Goal: Use online tool/utility: Utilize a website feature to perform a specific function

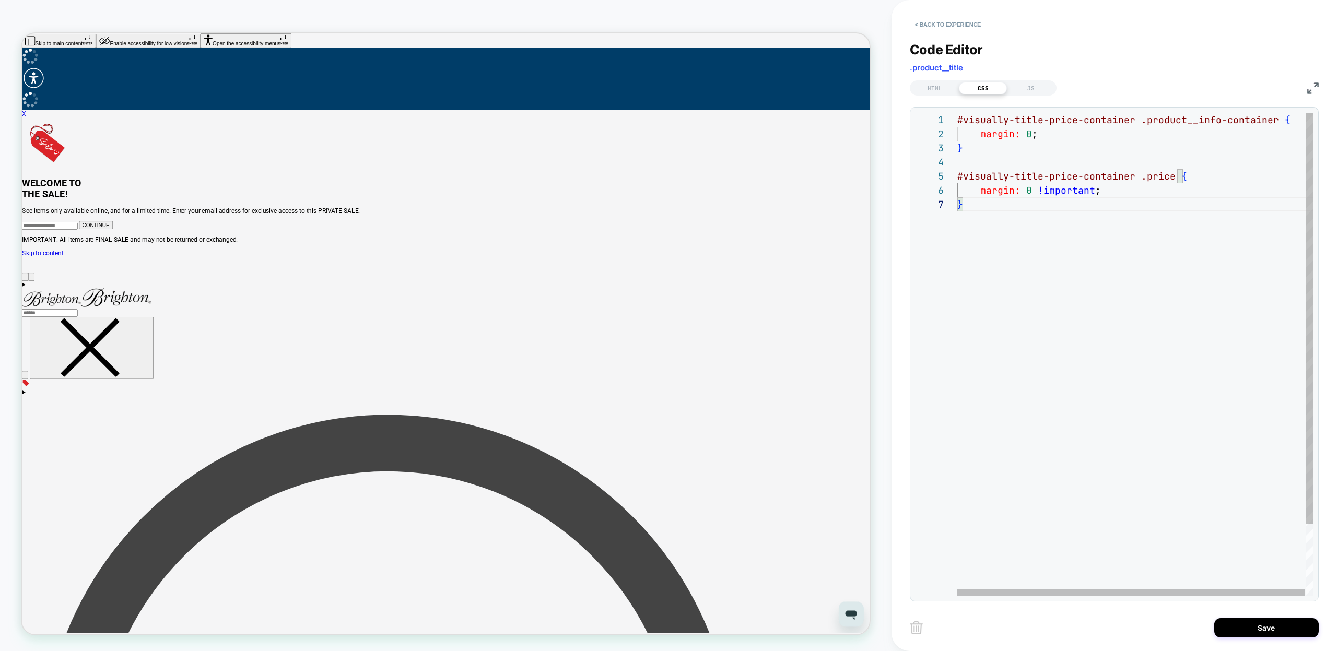
click at [1160, 122] on div "#visually-title-price-container .product__info-container { margin: 0 ; } #visua…" at bounding box center [1136, 397] width 357 height 568
click at [1241, 117] on div "#visually-title-price-container .product__info-container { margin: 0 ; } #visua…" at bounding box center [1136, 397] width 357 height 568
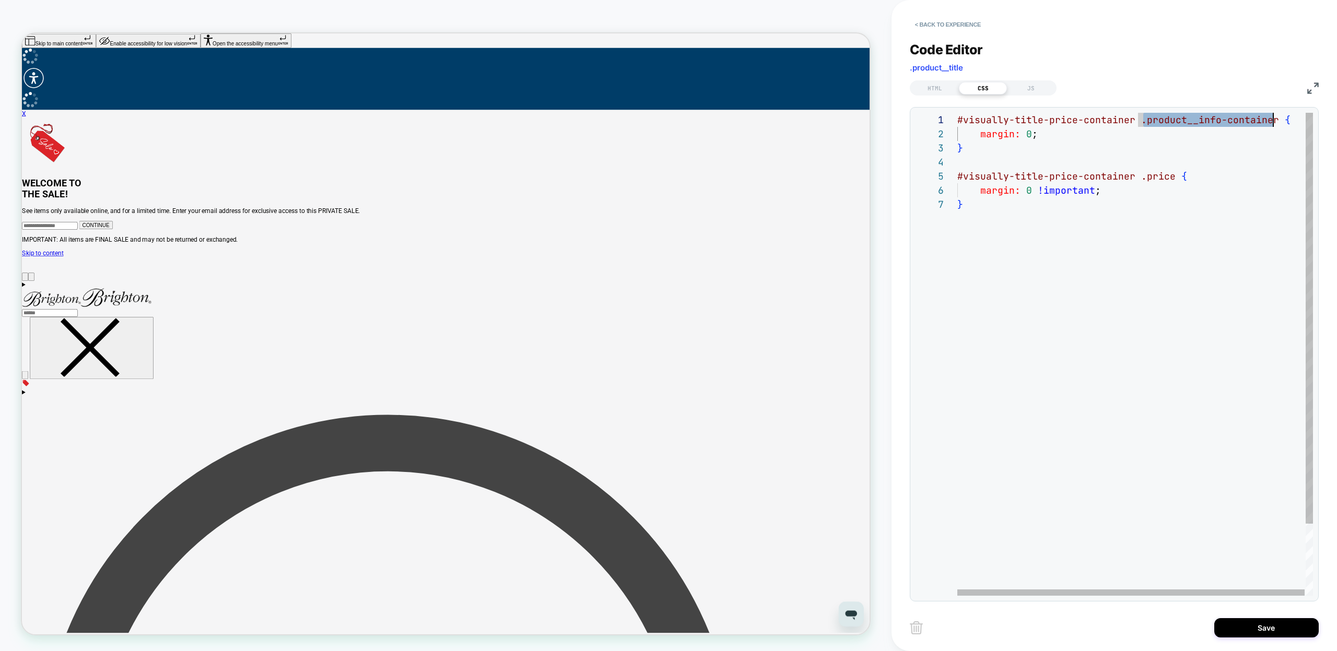
type textarea "**********"
click at [1055, 261] on div "#visually-title-price-container .product__title { margin: 0 ; } #visually-title…" at bounding box center [1136, 397] width 356 height 568
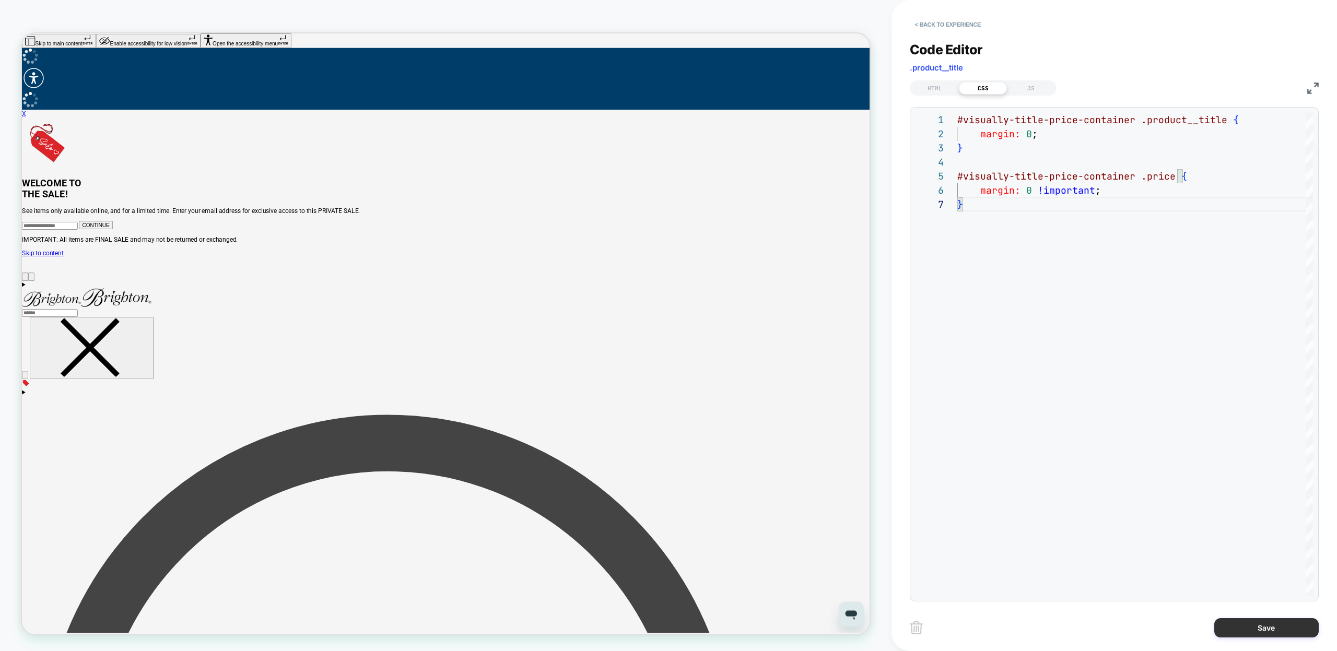
click at [1228, 629] on button "Save" at bounding box center [1267, 628] width 104 height 19
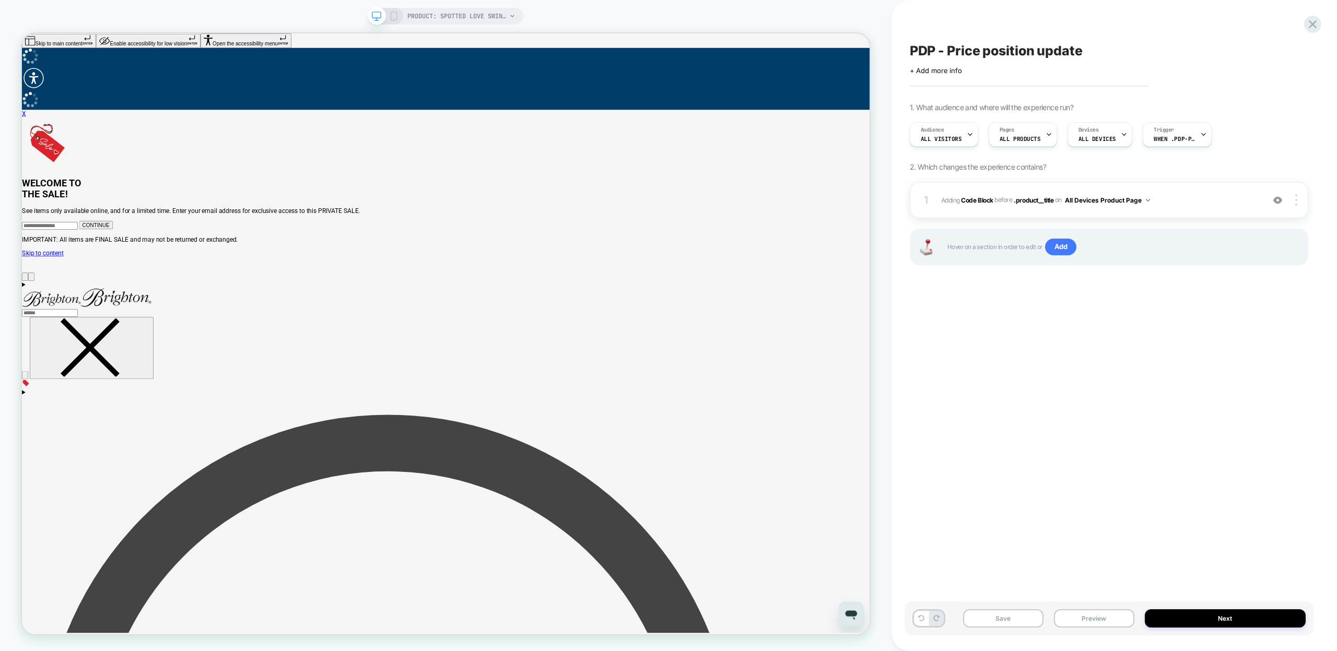
click at [1022, 629] on div "Save Preview Next" at bounding box center [1109, 619] width 409 height 34
drag, startPoint x: 1023, startPoint y: 625, endPoint x: 1030, endPoint y: 623, distance: 7.8
click at [1023, 625] on button "Save" at bounding box center [1003, 619] width 80 height 18
click at [1069, 619] on button "Preview" at bounding box center [1094, 619] width 80 height 18
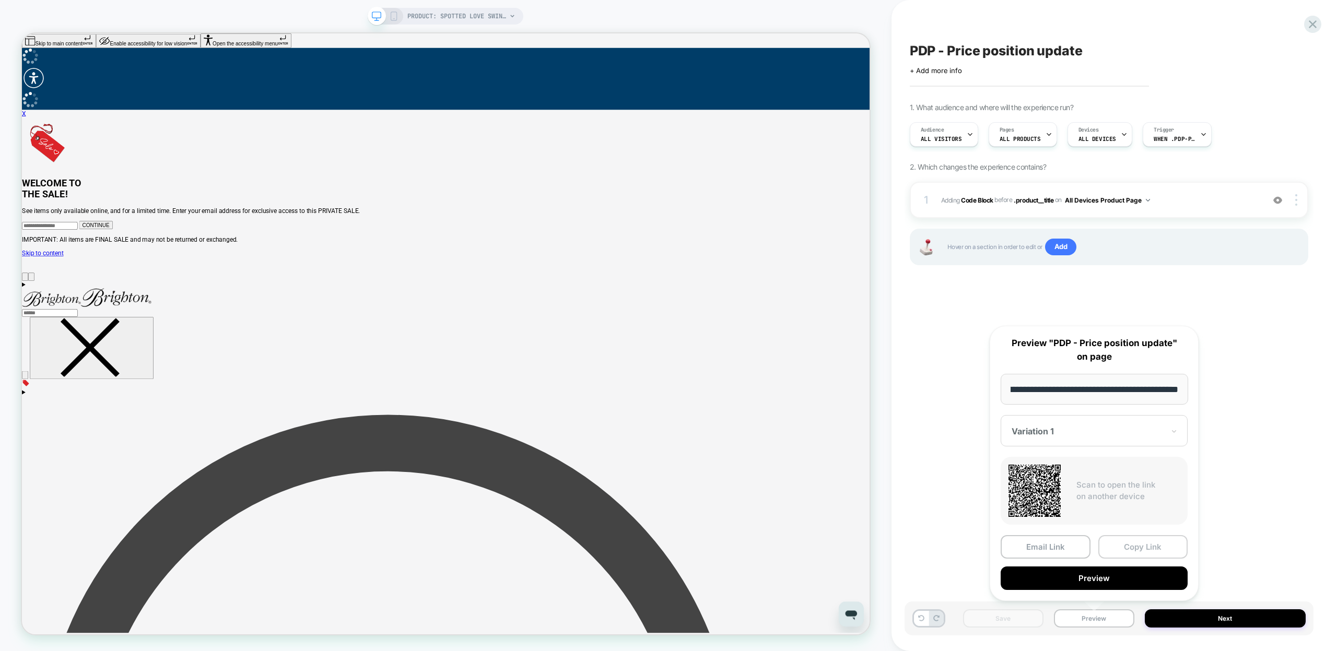
scroll to position [0, 0]
click at [1123, 550] on button "Copy Link" at bounding box center [1144, 547] width 90 height 24
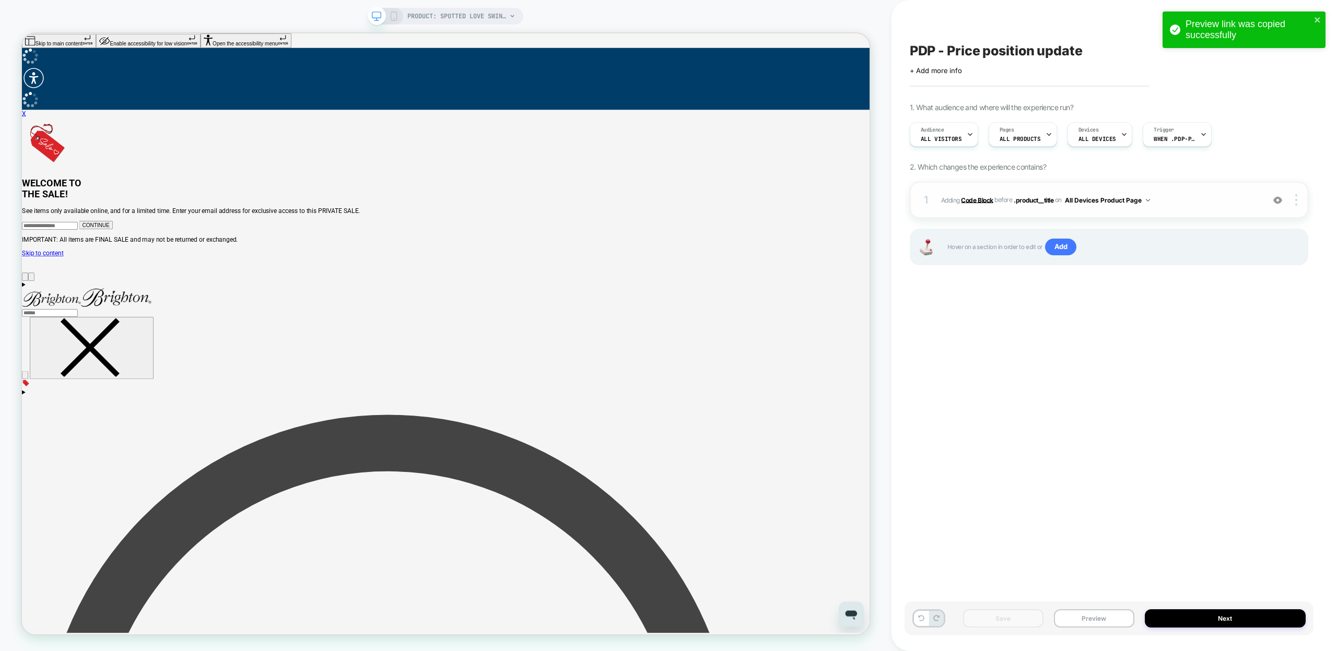
click at [978, 200] on b "Code Block" at bounding box center [977, 200] width 32 height 8
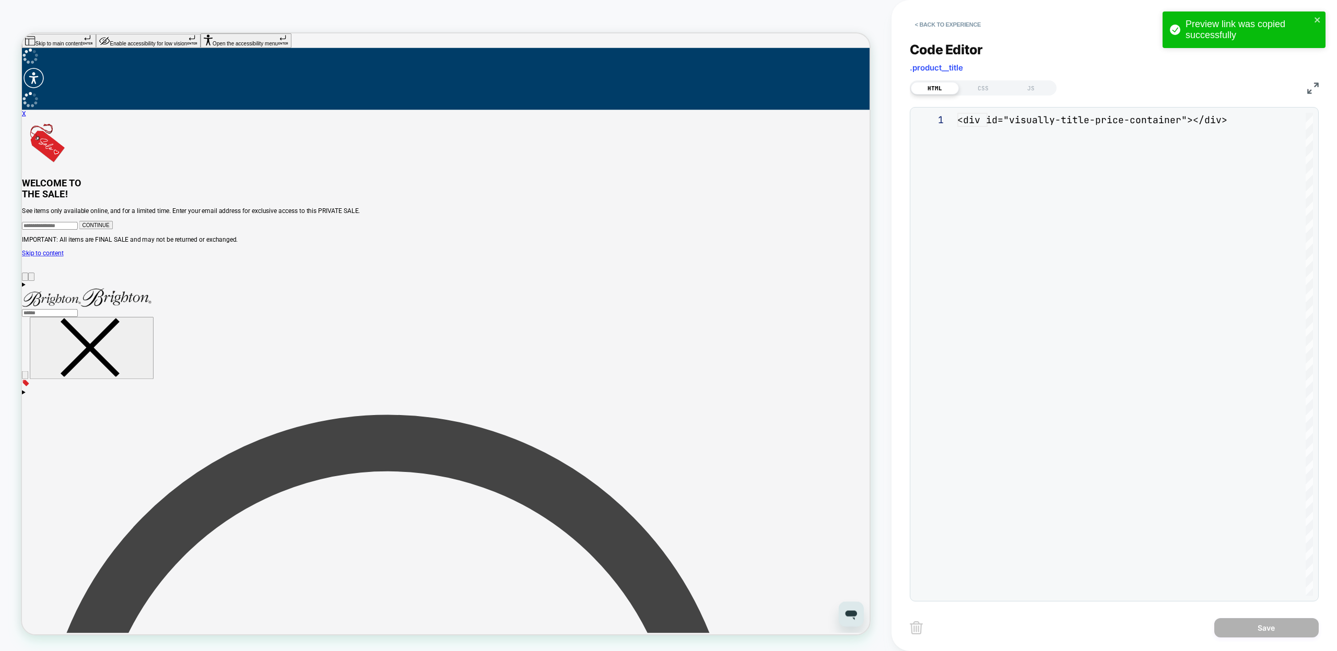
scroll to position [14, 0]
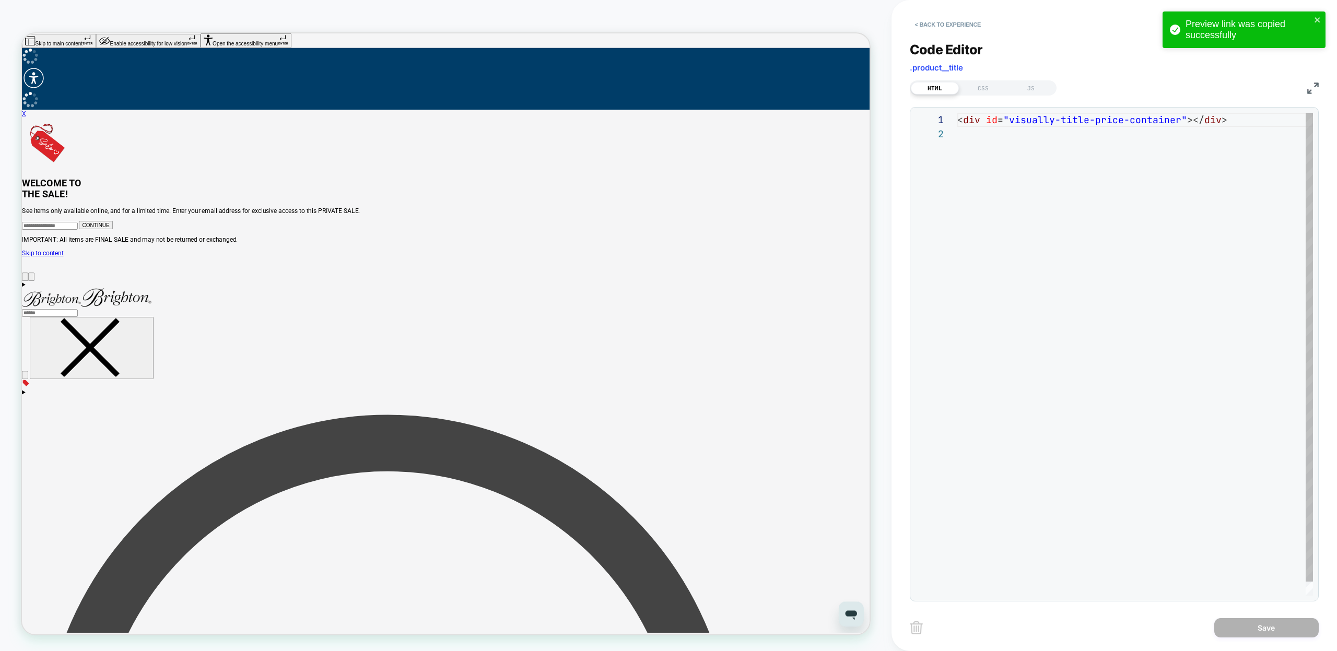
click at [1183, 121] on div "< div id = "visually-title-price-container" ></ div >" at bounding box center [1136, 361] width 356 height 497
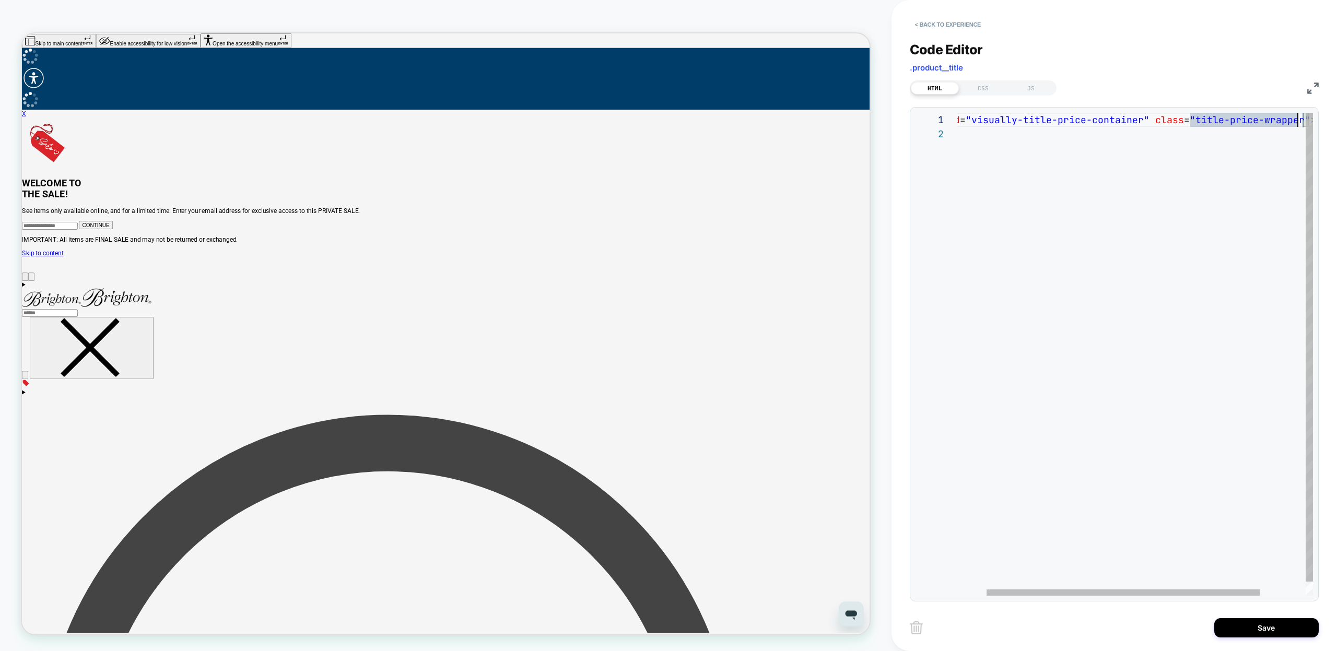
scroll to position [0, 378]
click at [1207, 122] on div "< div id = "visually-title-price-container" class = "title-price-wrapper " ></ …" at bounding box center [1146, 361] width 453 height 497
click at [1276, 118] on div "< div id = "visually-title-price-container" class = "title-price-wrapper " ></ …" at bounding box center [1146, 361] width 453 height 497
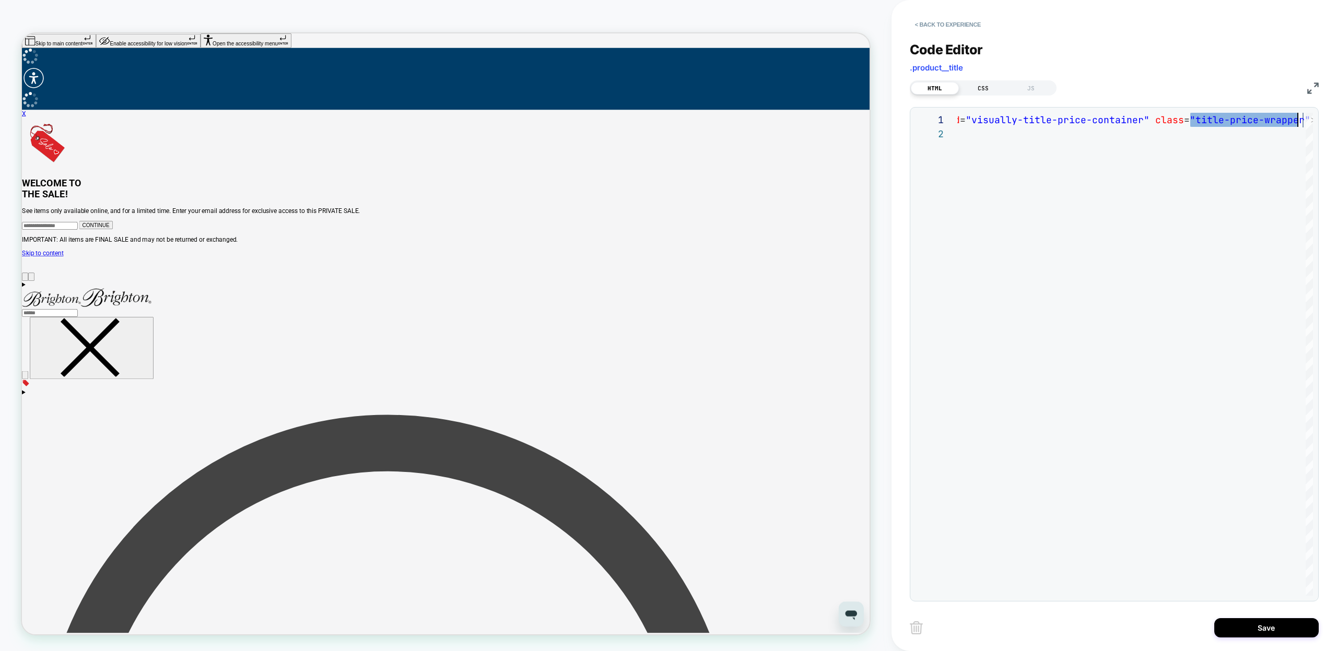
type textarea "**********"
click at [979, 90] on div "CSS" at bounding box center [983, 88] width 48 height 13
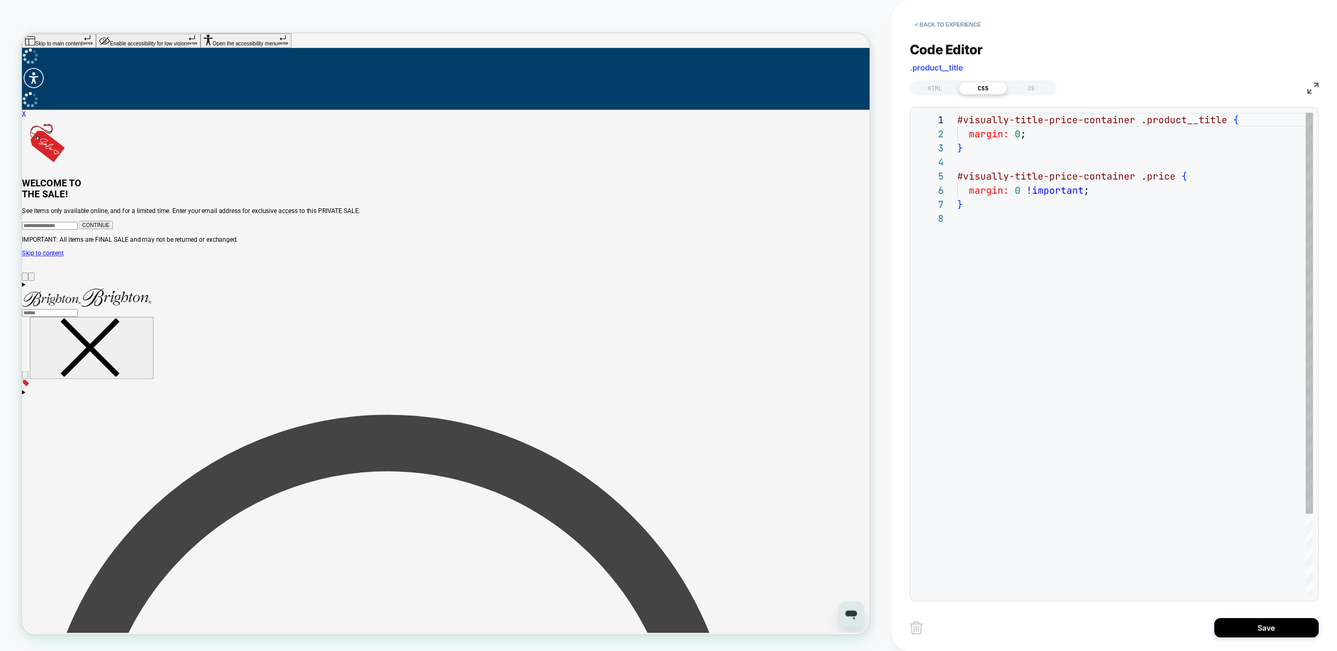
scroll to position [99, 0]
click at [957, 118] on div at bounding box center [952, 120] width 14 height 14
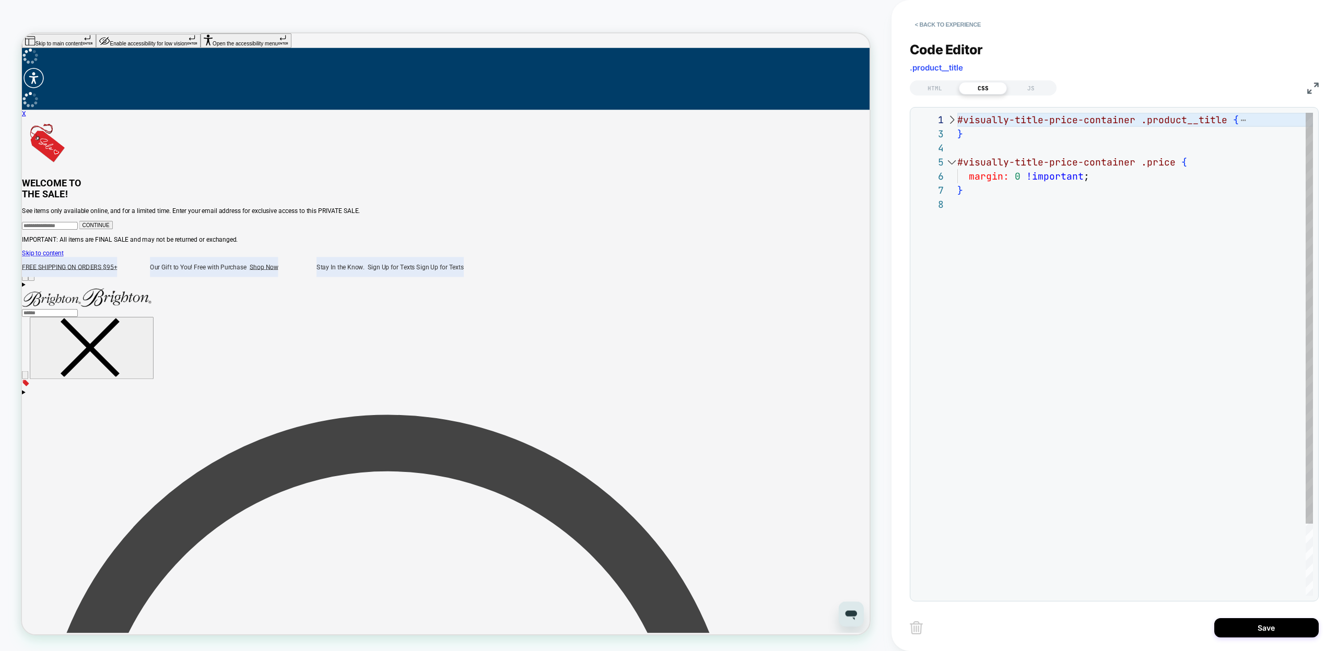
click at [950, 117] on div at bounding box center [952, 120] width 14 height 14
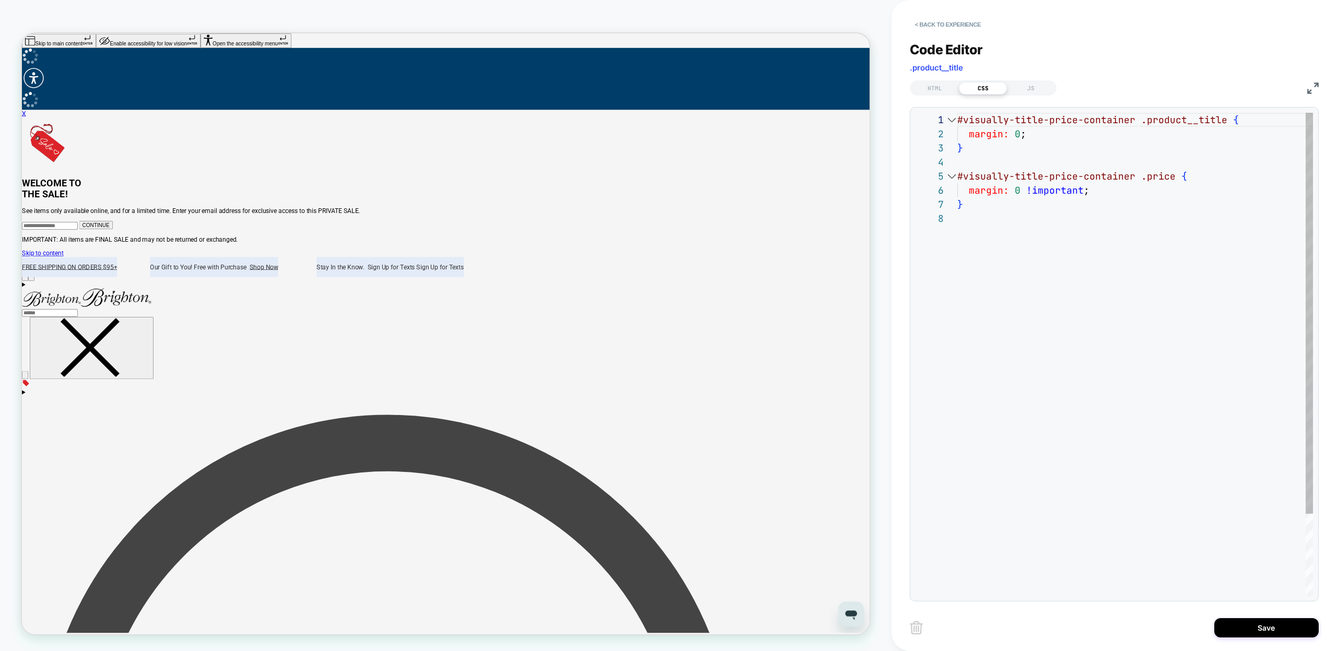
click at [958, 120] on div "#visually-title-price-container .product__title { margin: 0 ; } #visually-title…" at bounding box center [1136, 404] width 356 height 582
click at [1130, 122] on div "#visually-title-price-container .product__title { margin: 0 ; } #visually-title…" at bounding box center [1136, 404] width 356 height 582
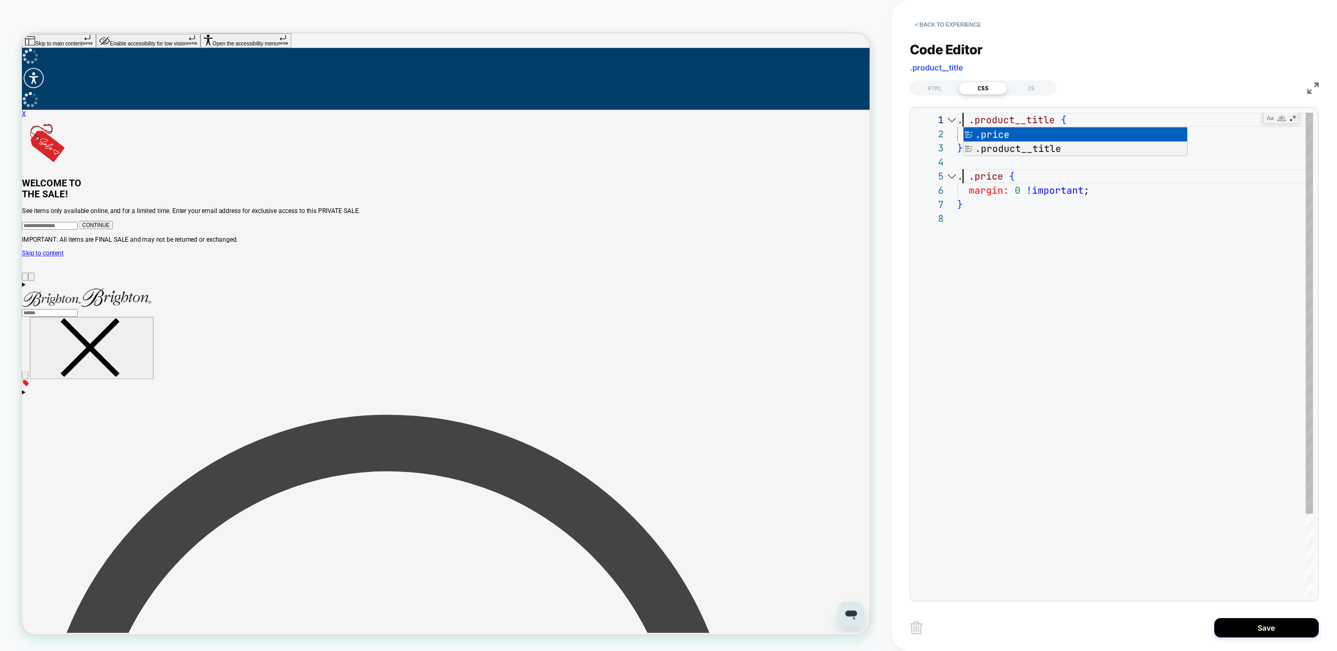
scroll to position [0, 113]
click at [958, 121] on div ".title-price-wrapper .product__title { margin: 0 ; } .title-price-wrapper .pric…" at bounding box center [1136, 404] width 356 height 582
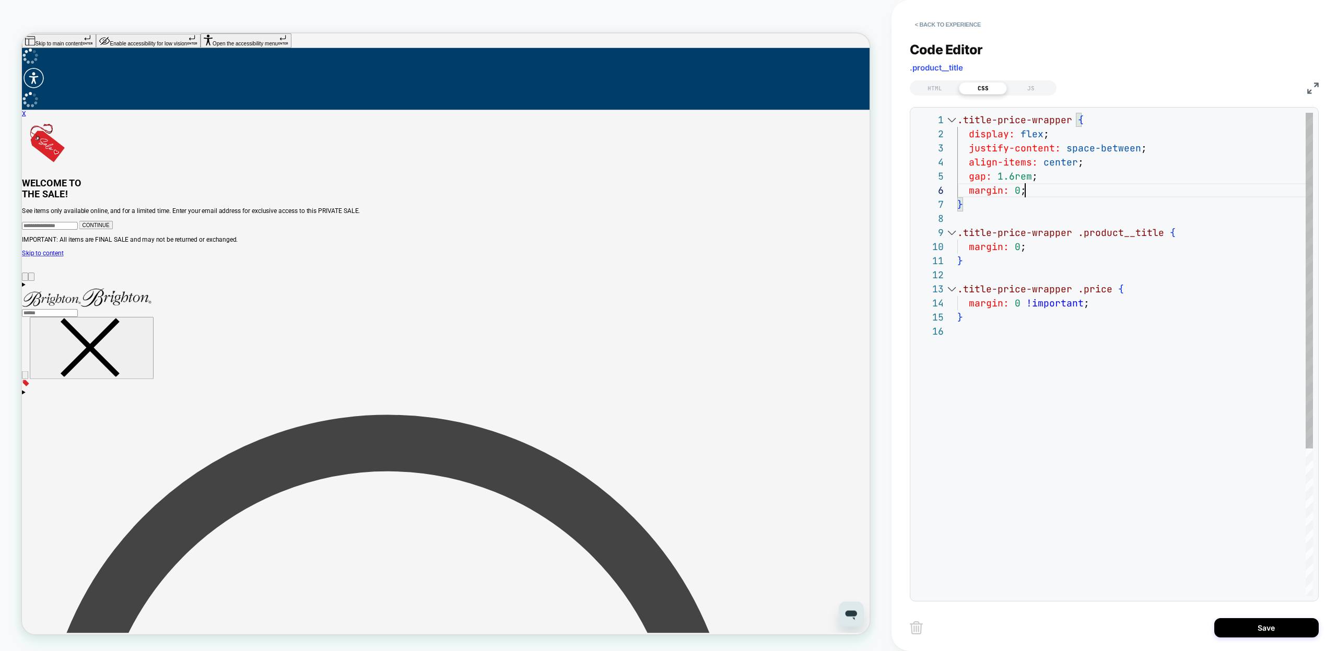
scroll to position [71, 68]
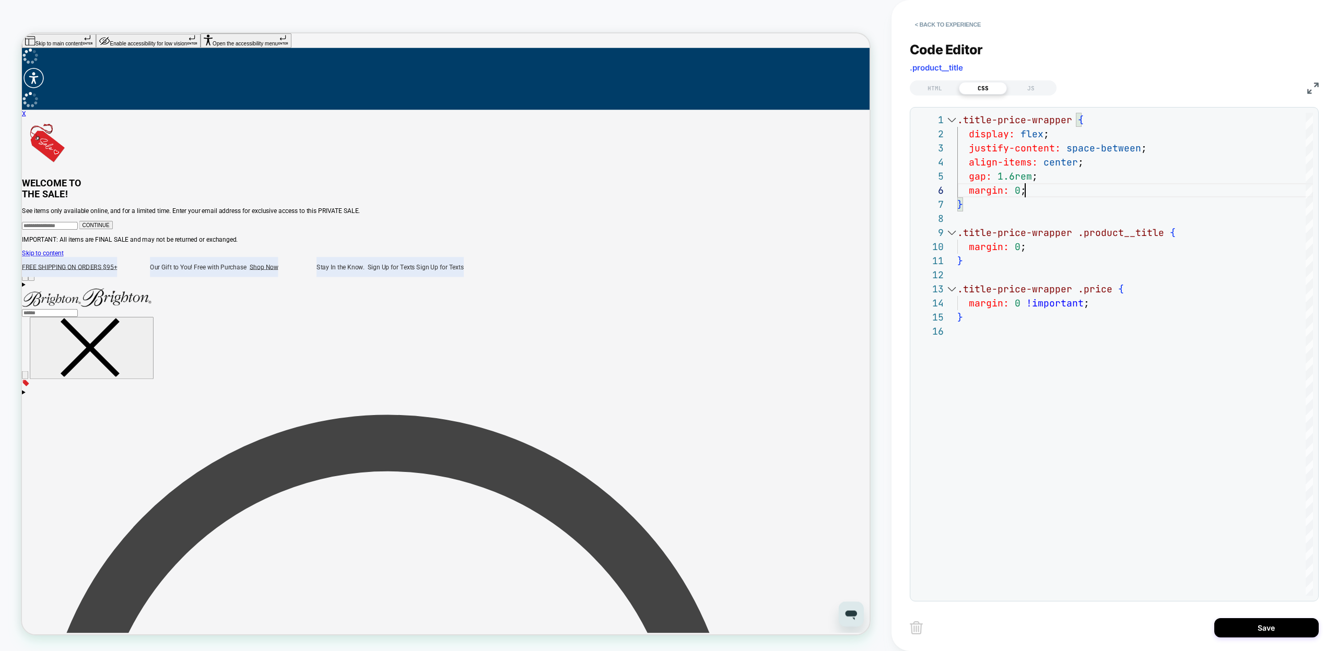
type textarea "**********"
